Goal: Navigation & Orientation: Find specific page/section

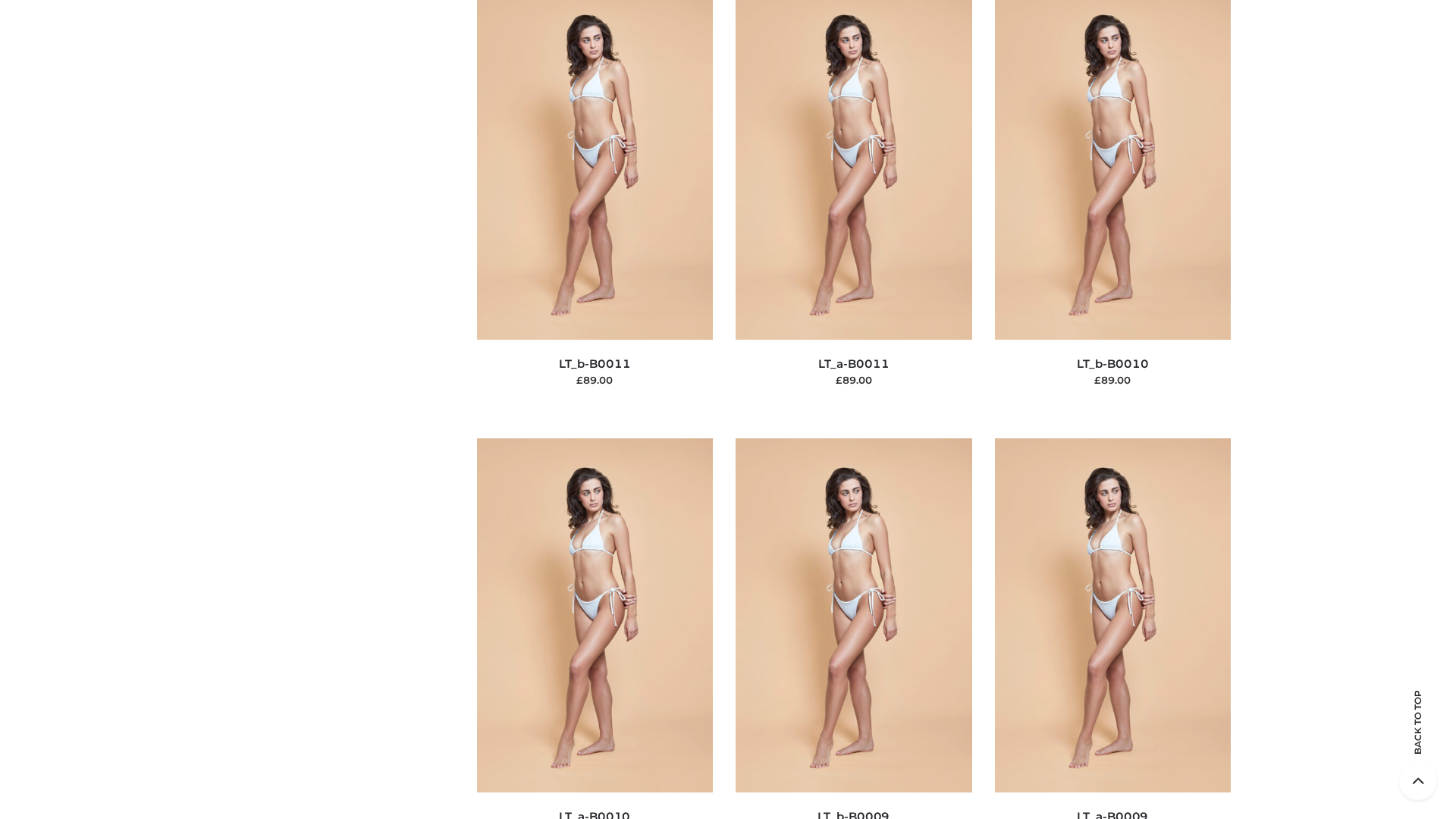
scroll to position [6812, 0]
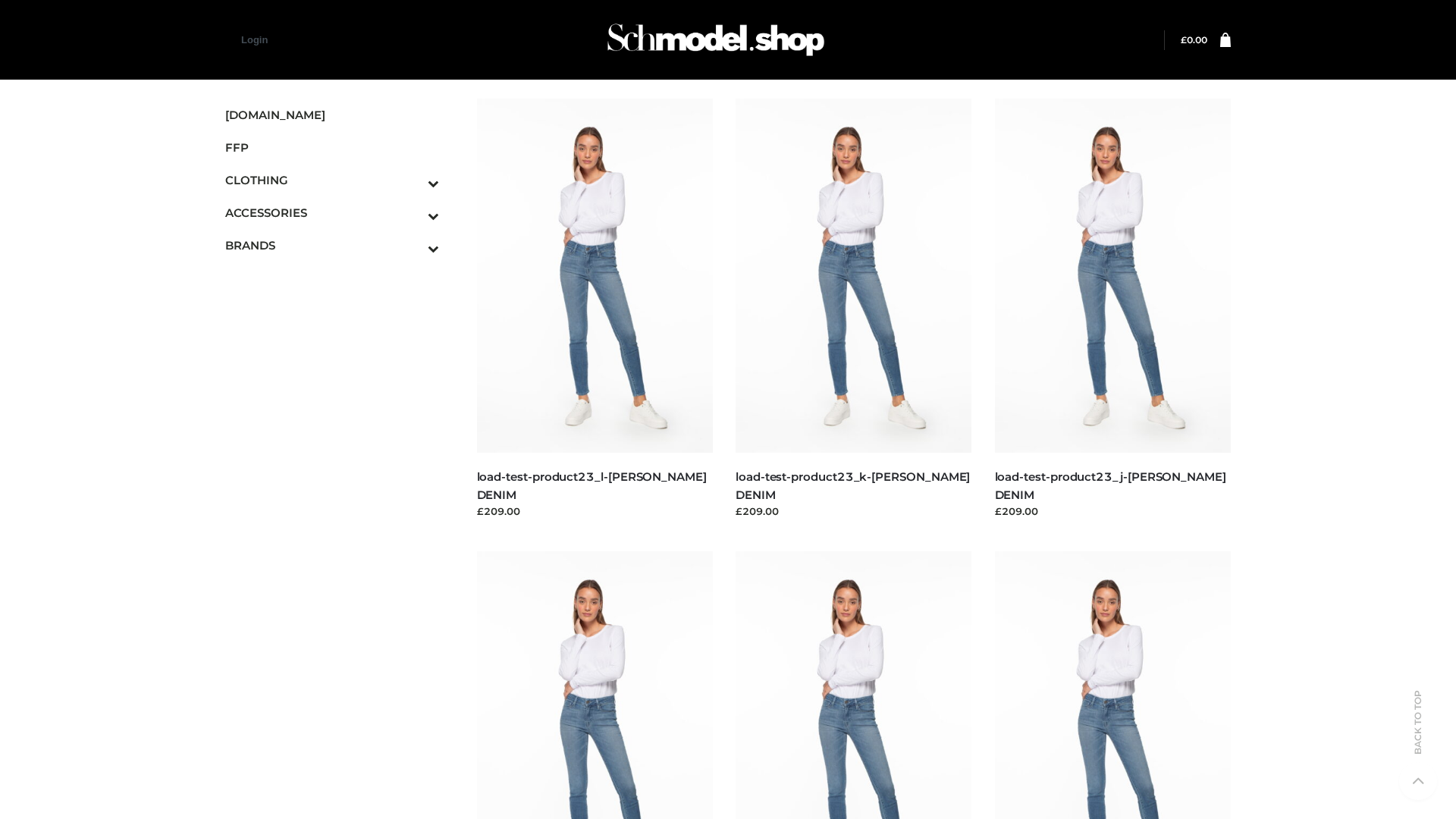
scroll to position [1331, 0]
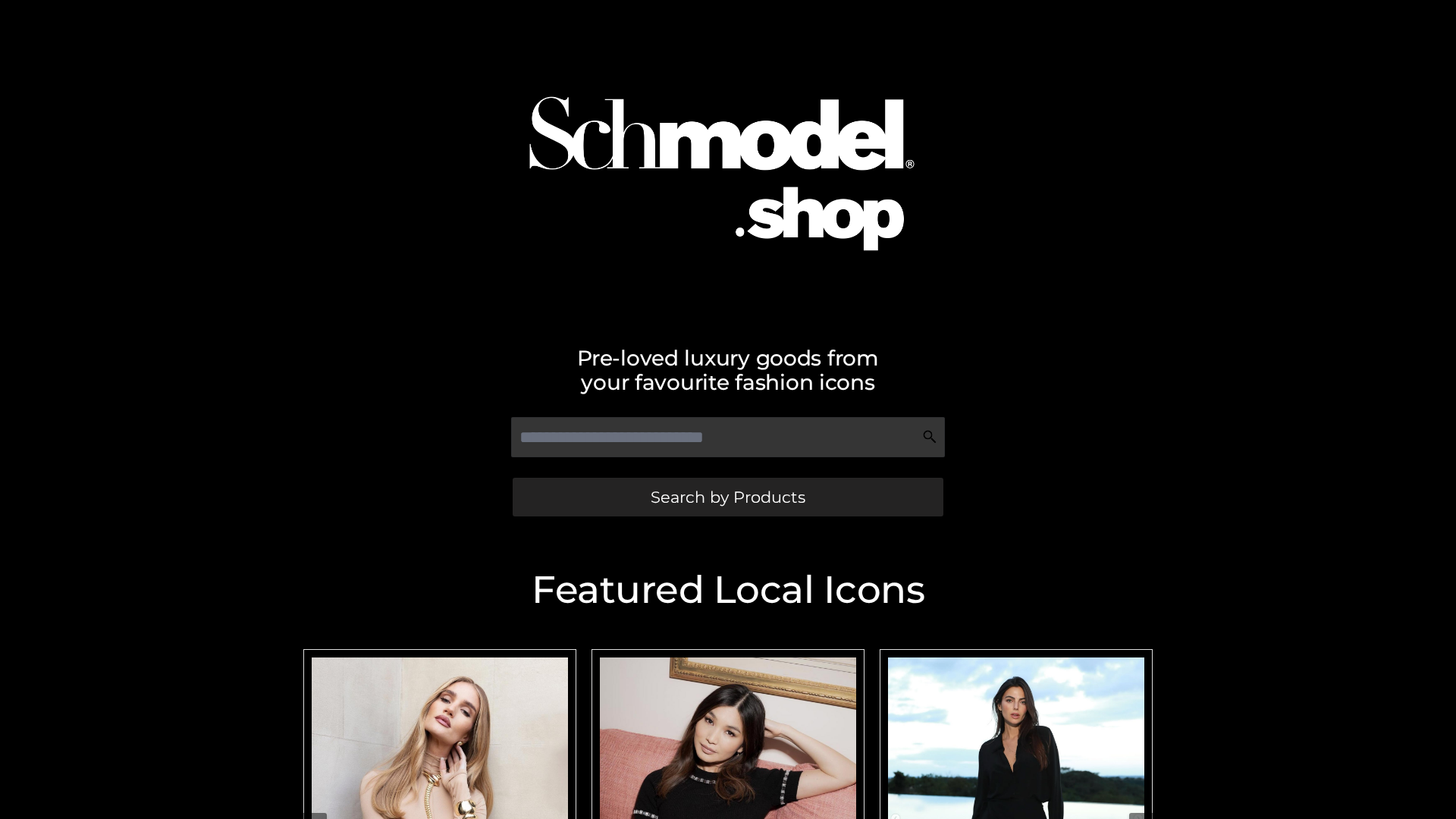
click at [727, 497] on span "Search by Products" at bounding box center [727, 497] width 154 height 16
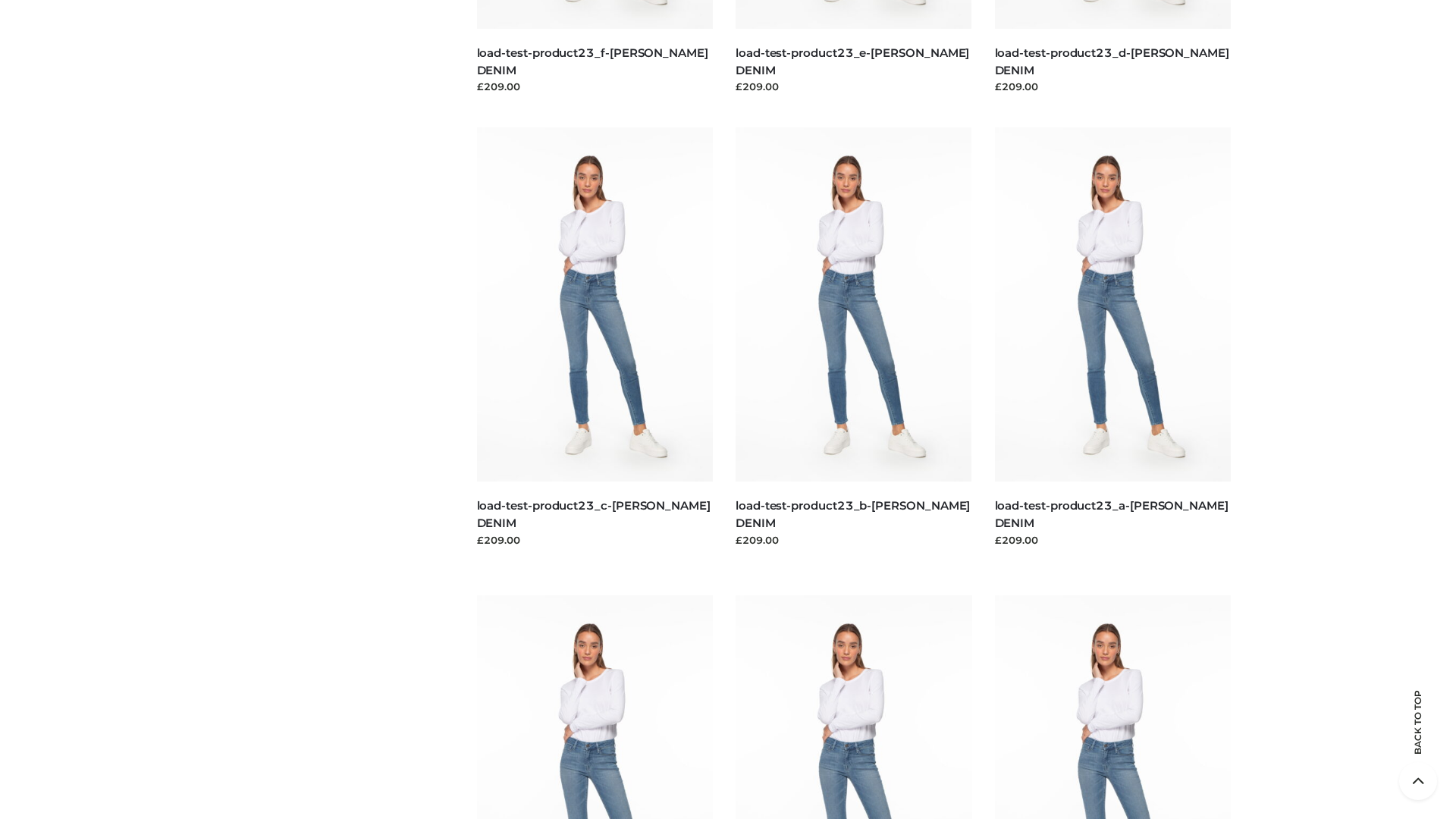
scroll to position [3158, 0]
